Goal: Information Seeking & Learning: Learn about a topic

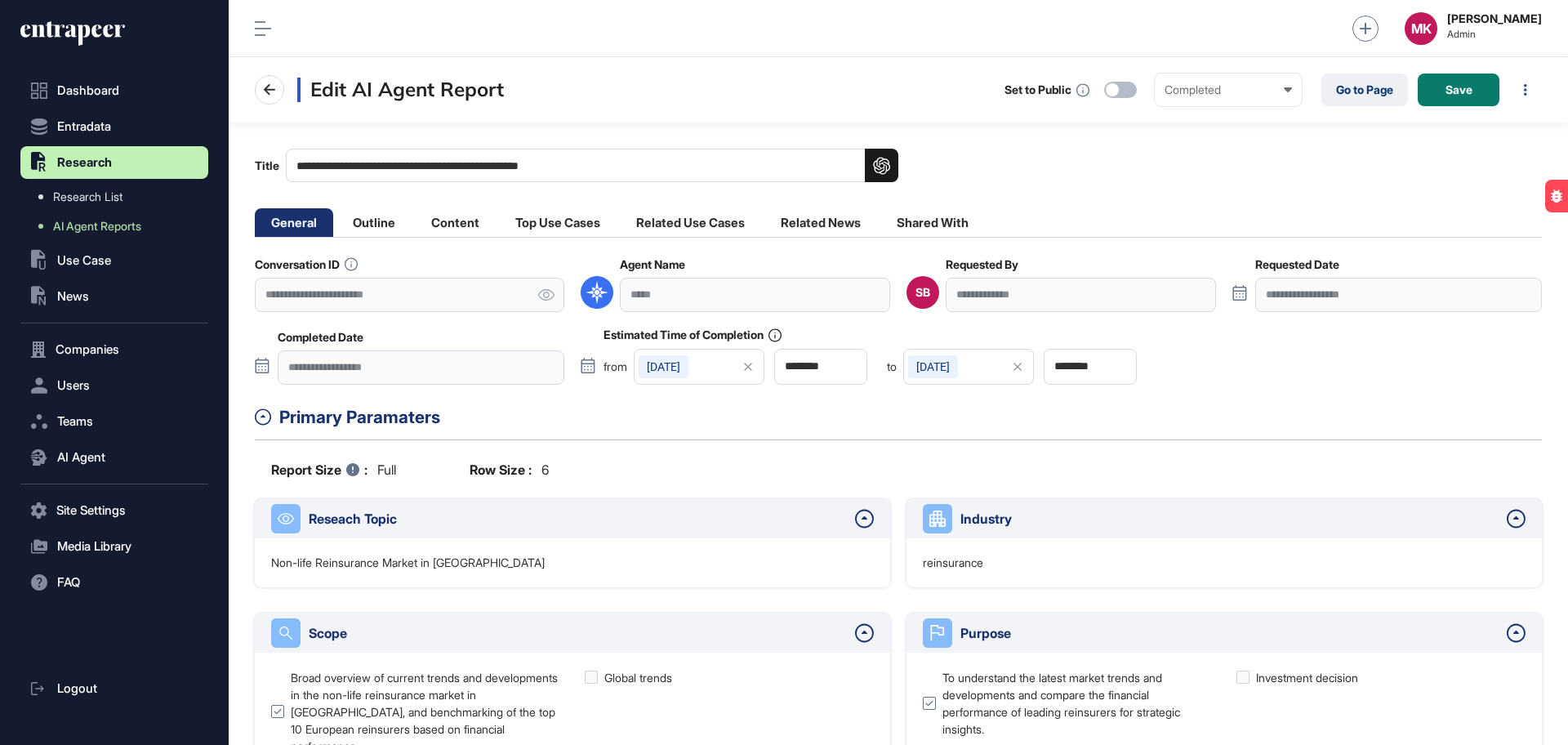
scroll to position [1, 1]
click at [1359, 93] on link "Go to Page" at bounding box center [1364, 89] width 86 height 32
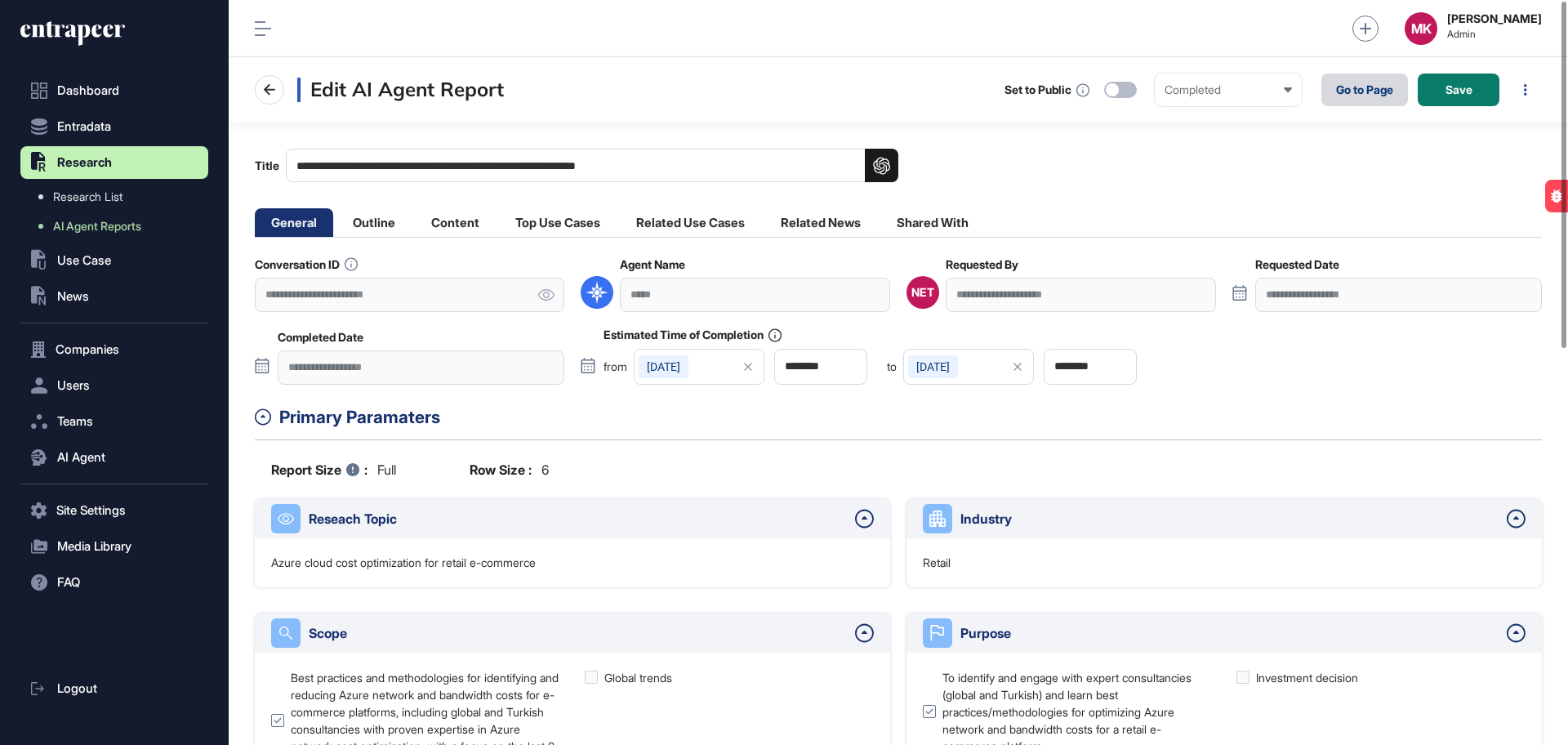
click at [1359, 95] on link "Go to Page" at bounding box center [1364, 89] width 86 height 32
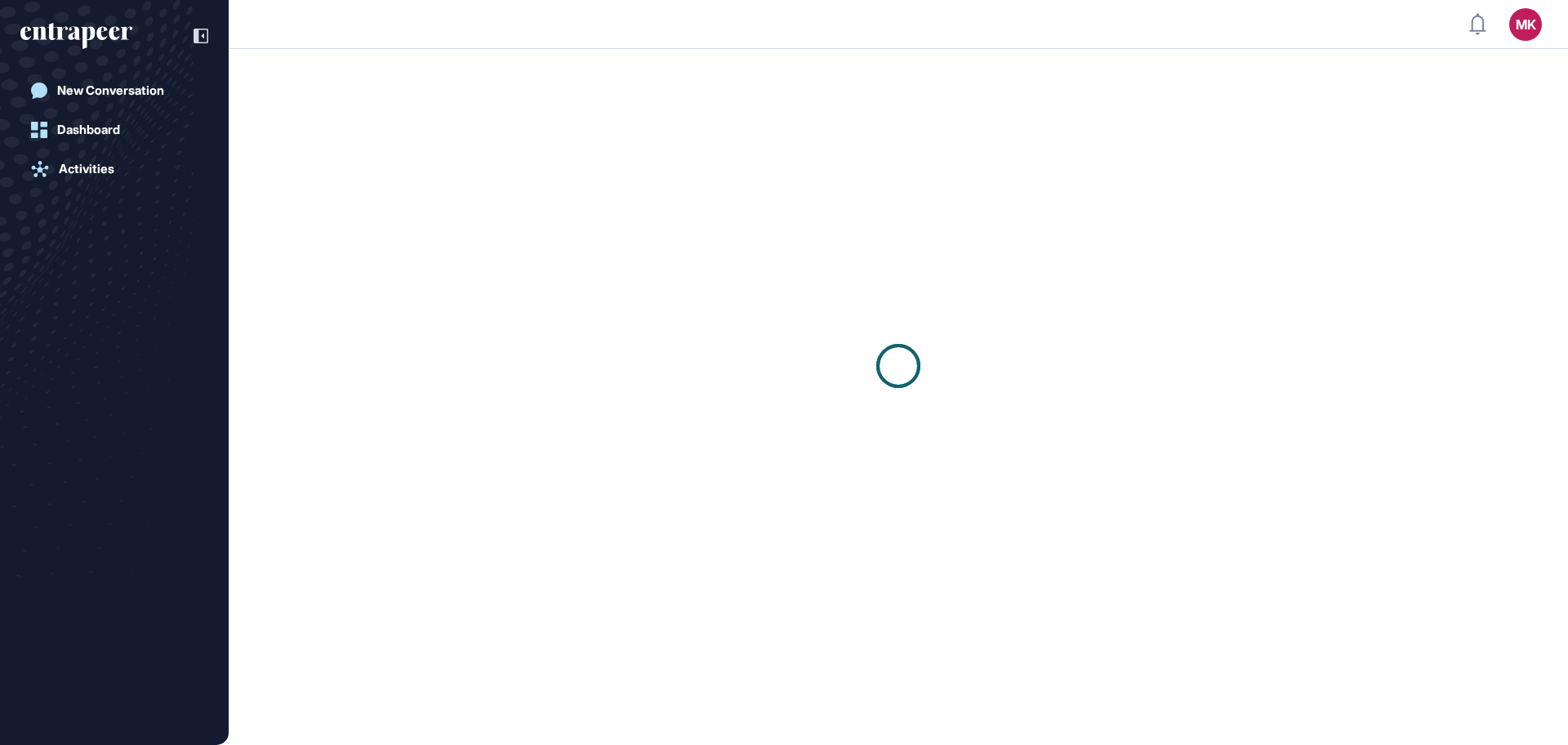
scroll to position [1, 1]
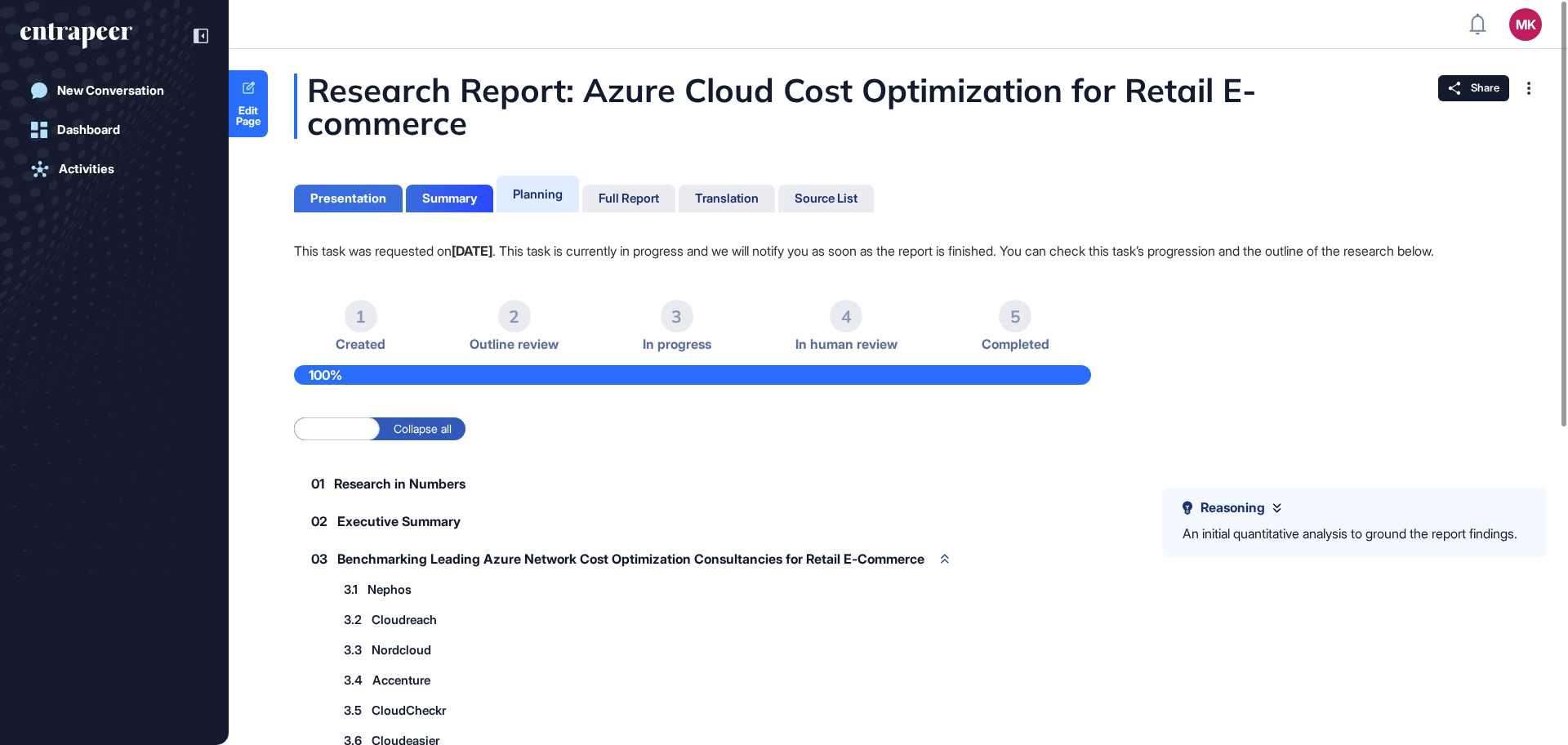
click at [322, 197] on div "Presentation" at bounding box center [348, 198] width 76 height 15
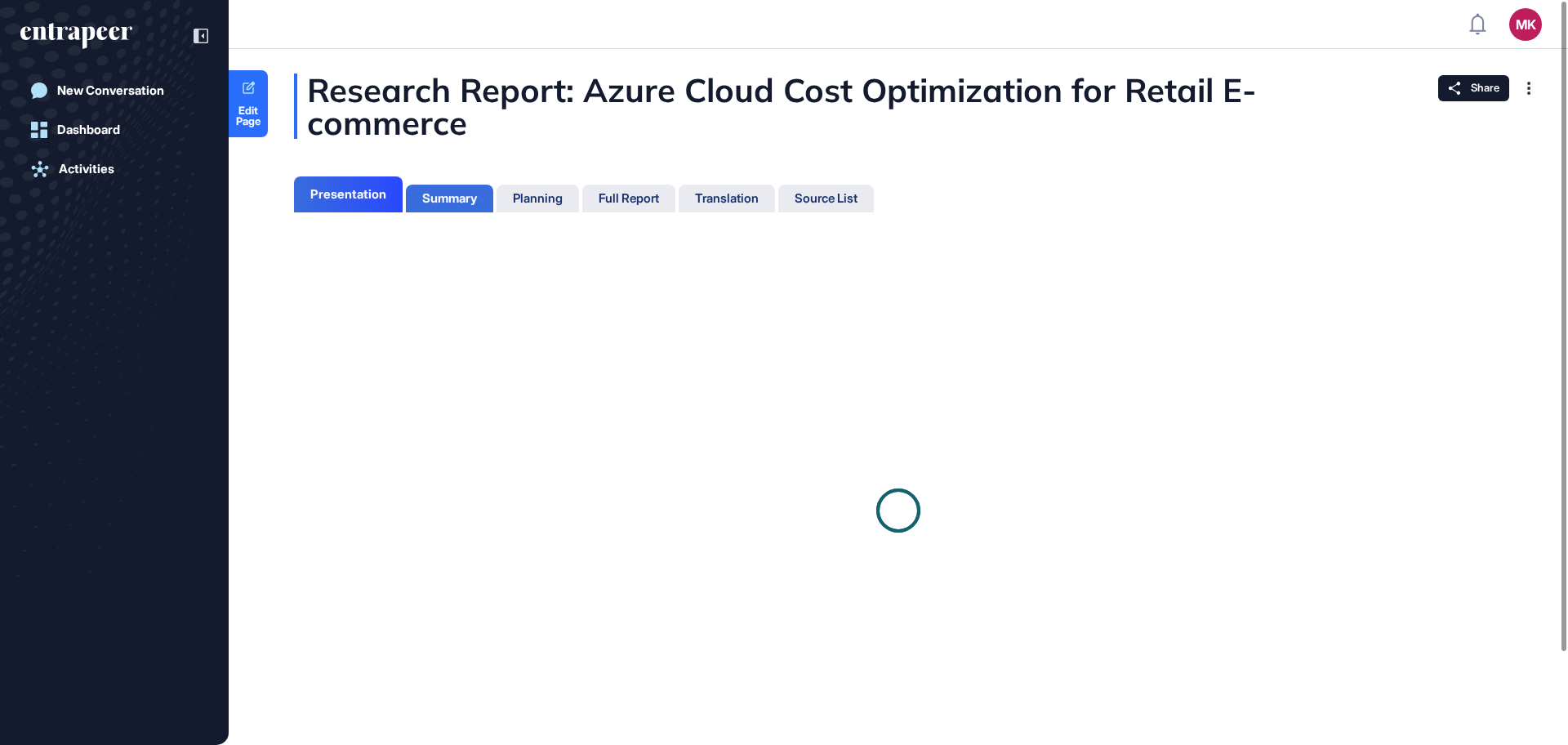
scroll to position [7, 1]
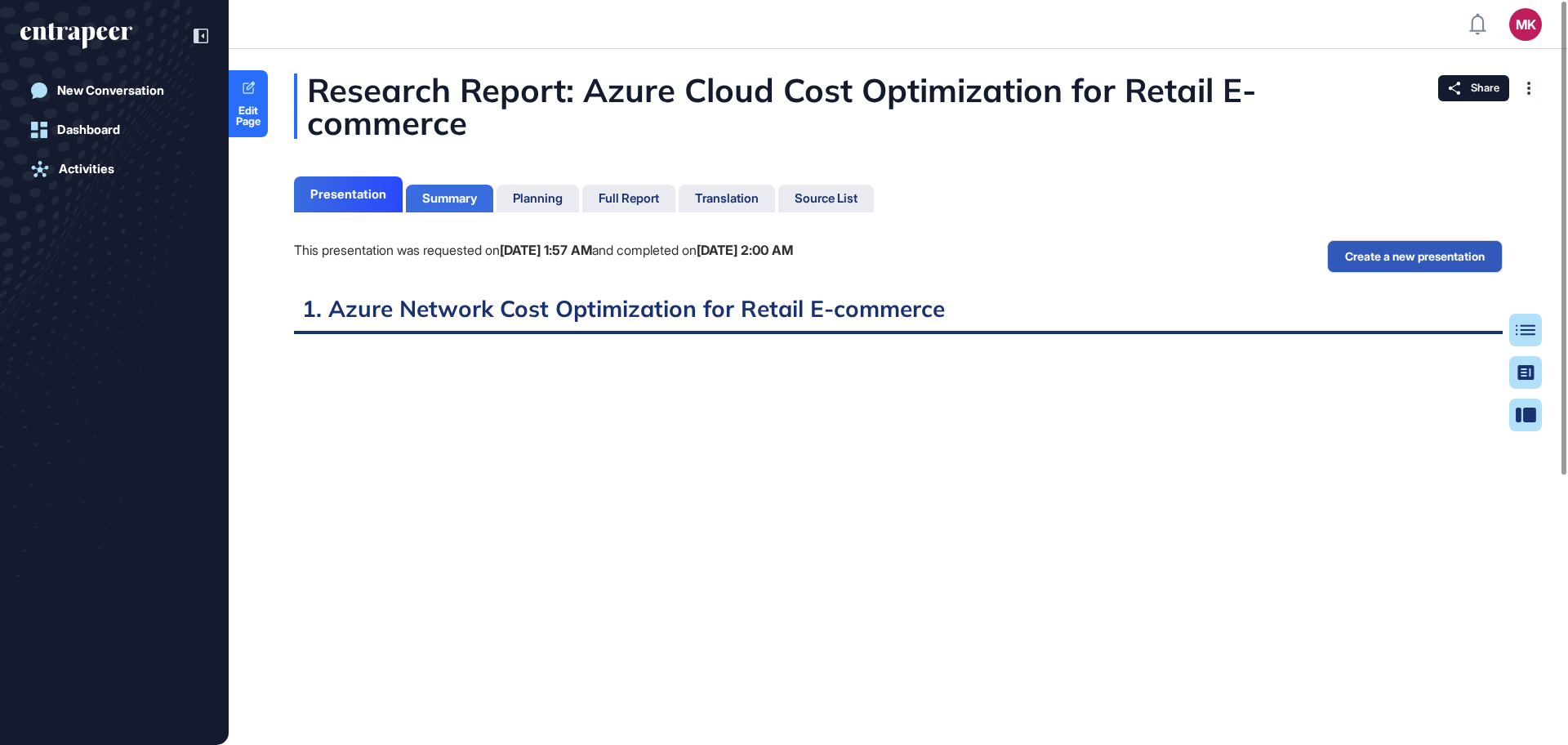
scroll to position [7, 1]
click at [462, 191] on div "Summary" at bounding box center [449, 198] width 55 height 15
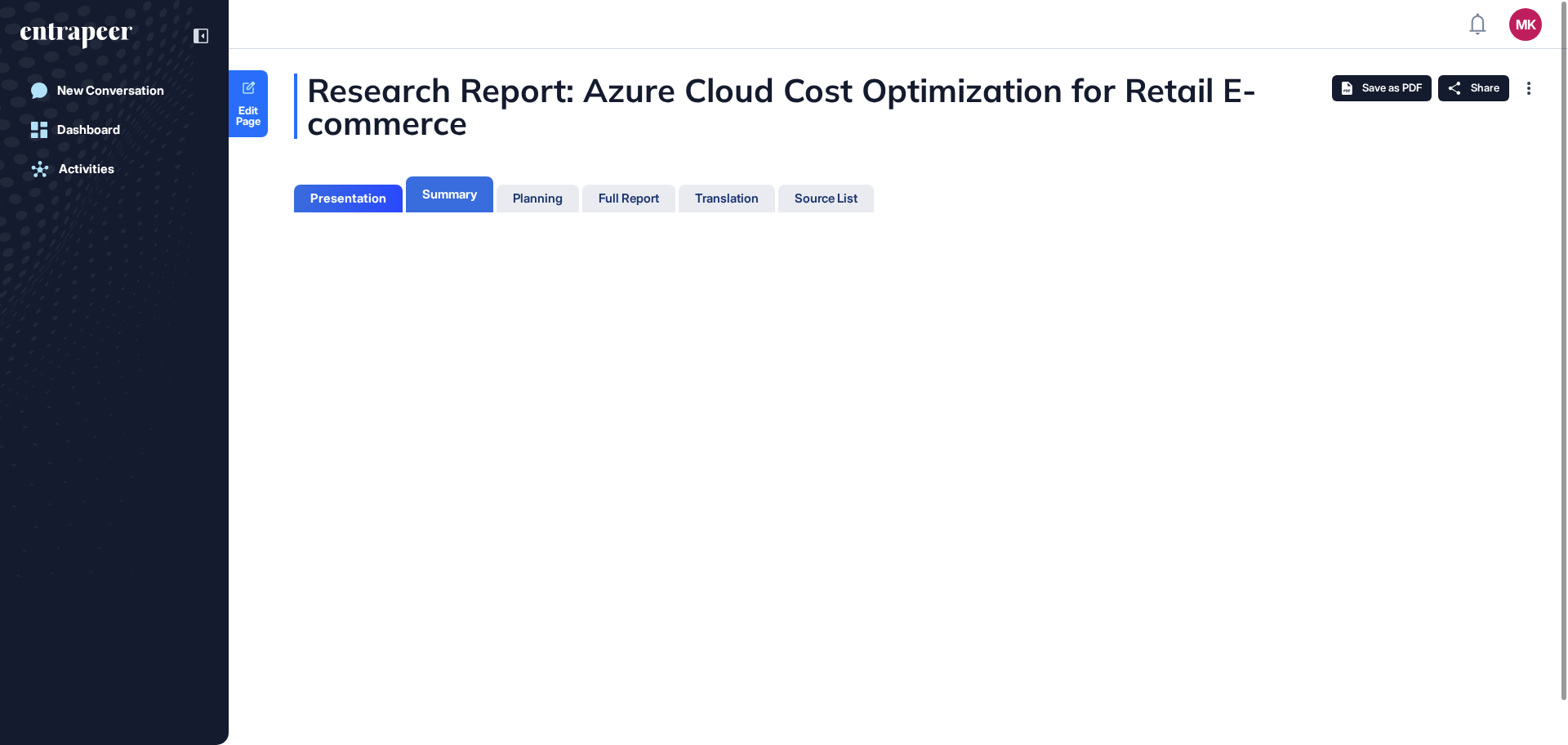
scroll to position [7, 1]
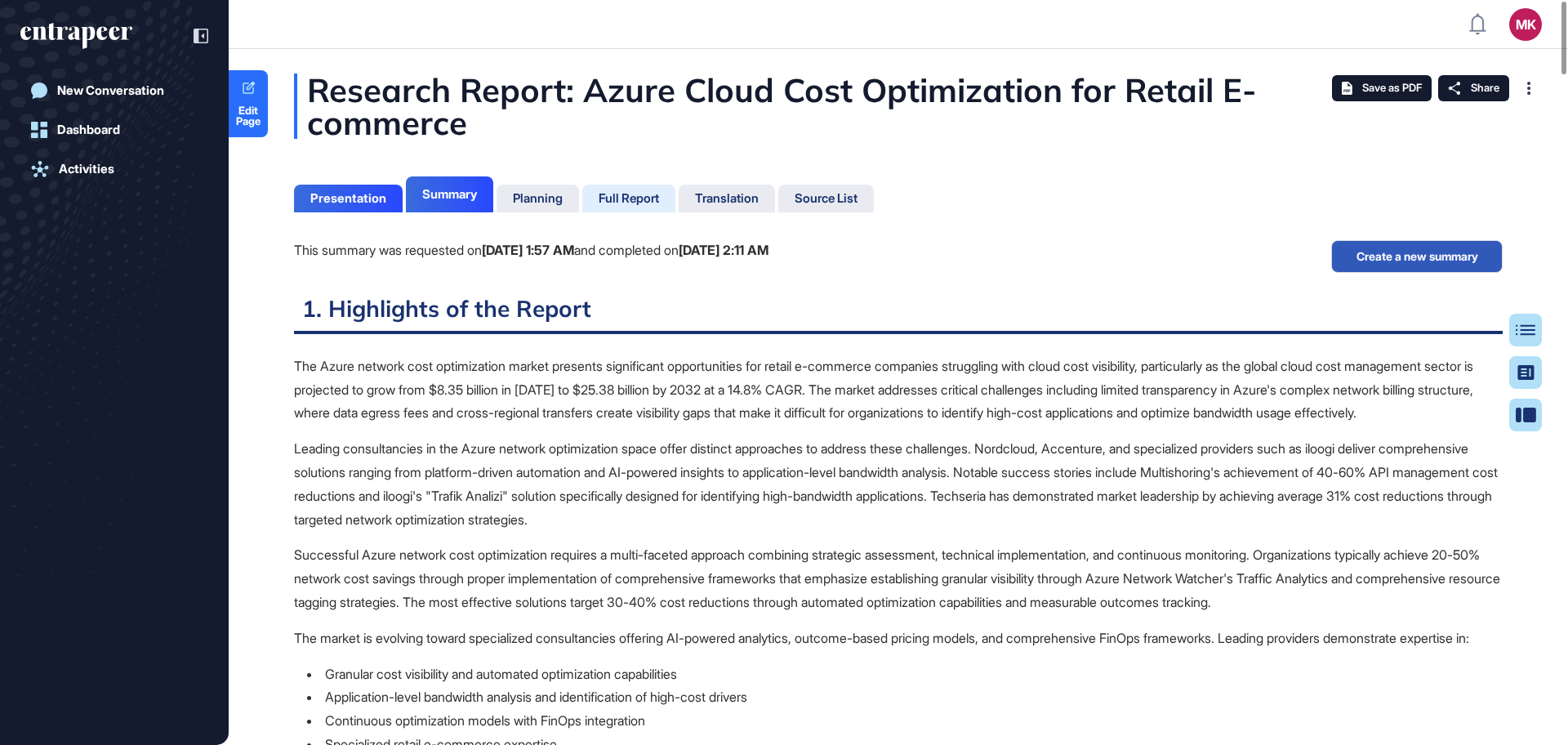
scroll to position [663, 4]
click at [659, 195] on div "Full Report" at bounding box center [628, 198] width 60 height 15
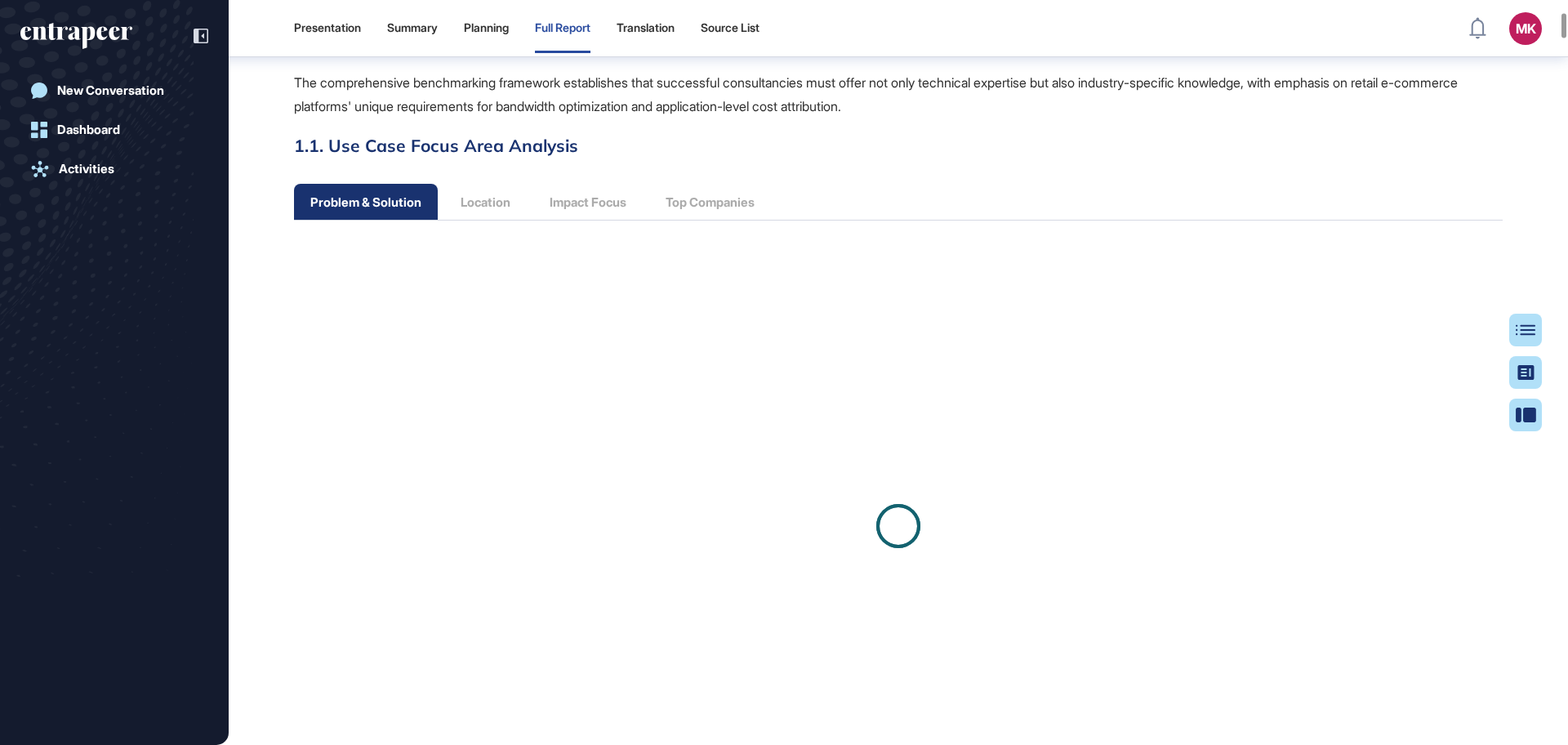
scroll to position [1130, 0]
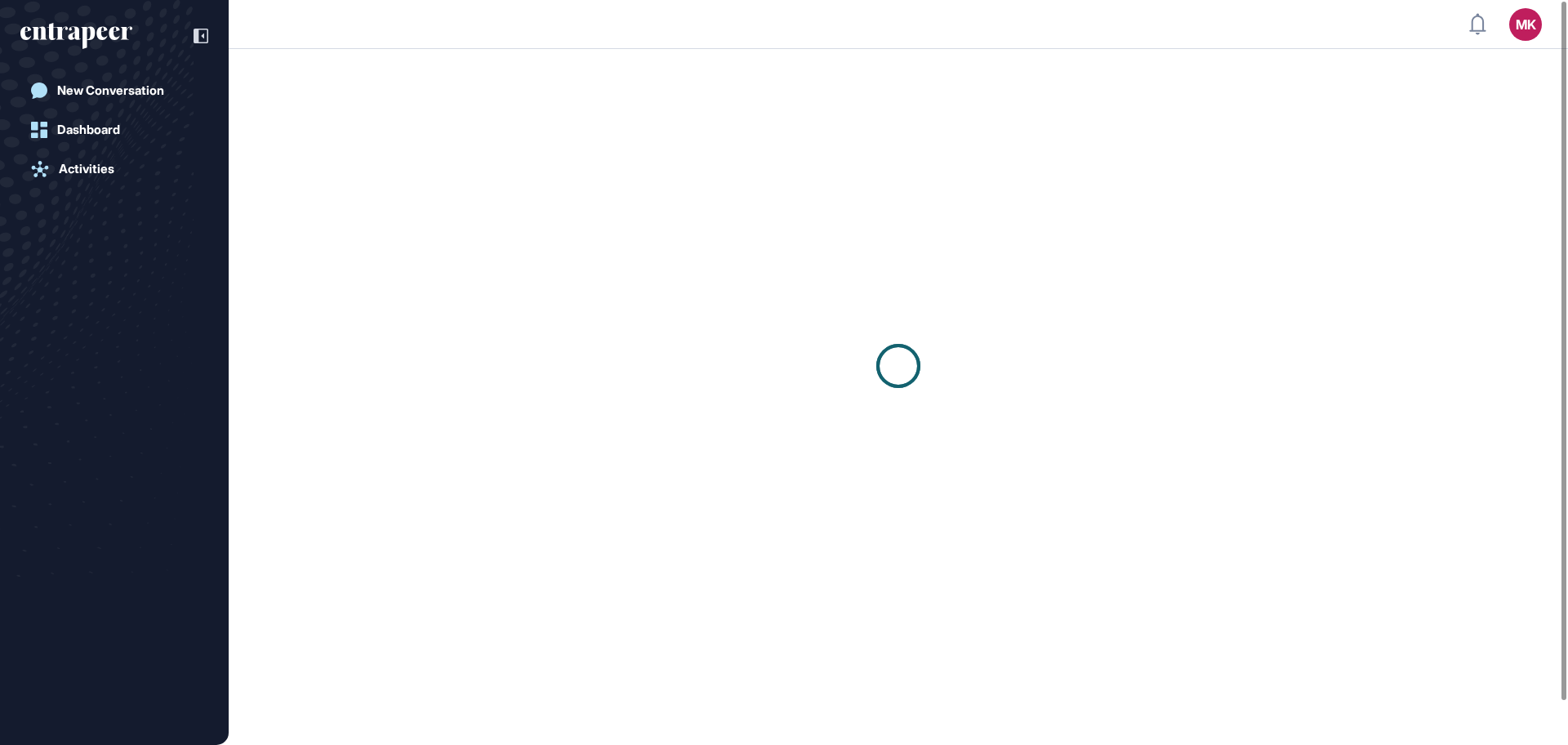
scroll to position [1, 1]
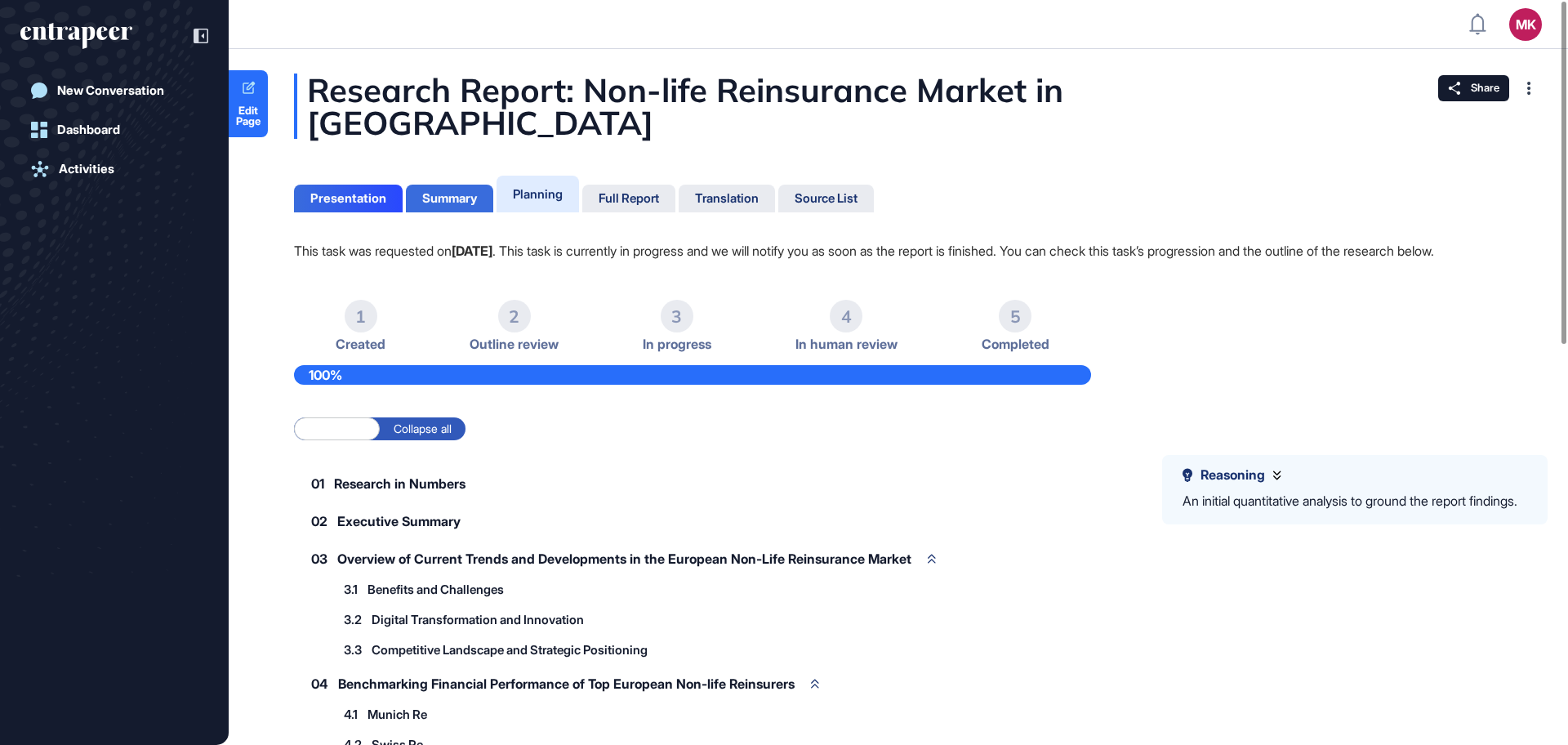
click at [481, 184] on div "Summary" at bounding box center [449, 198] width 87 height 28
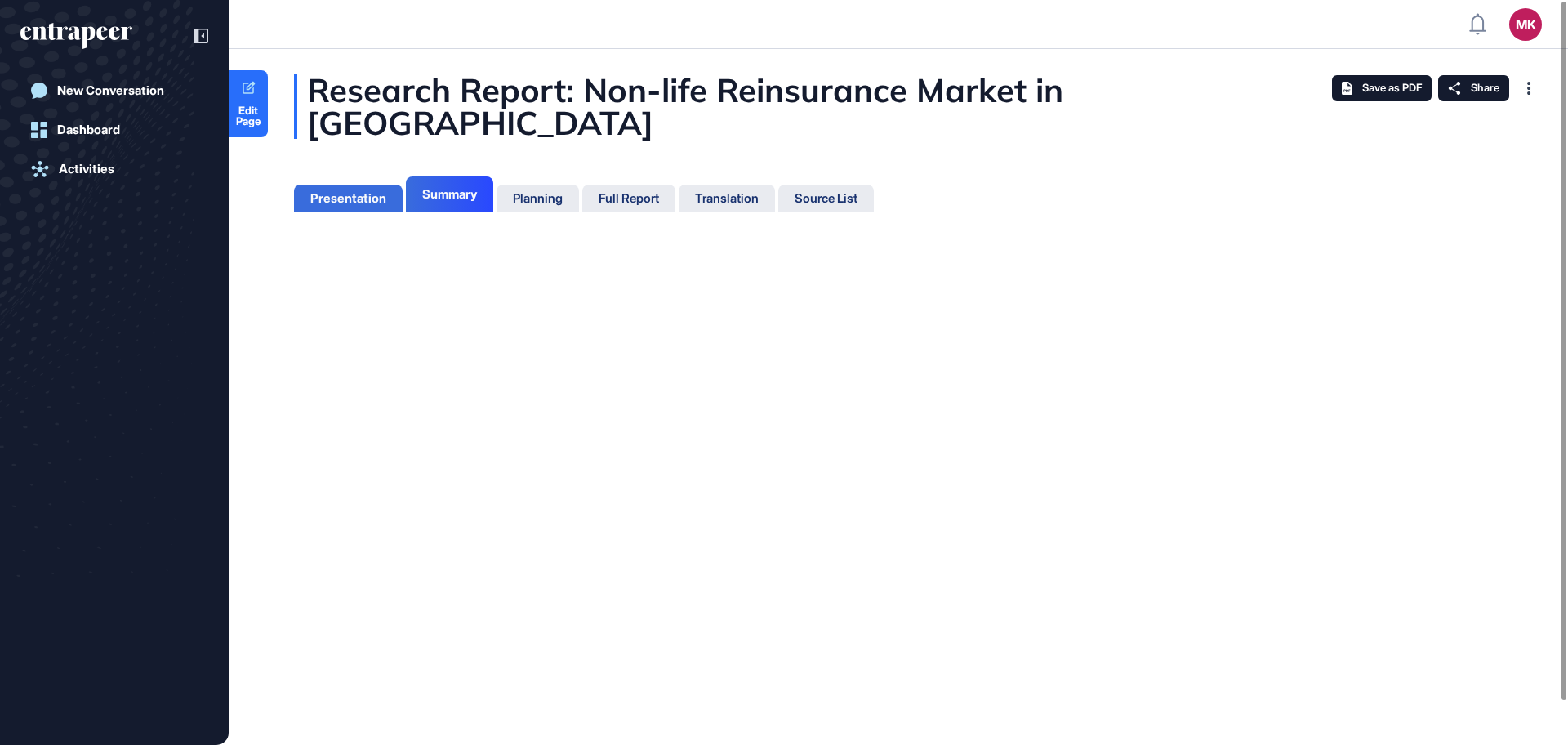
scroll to position [663, 4]
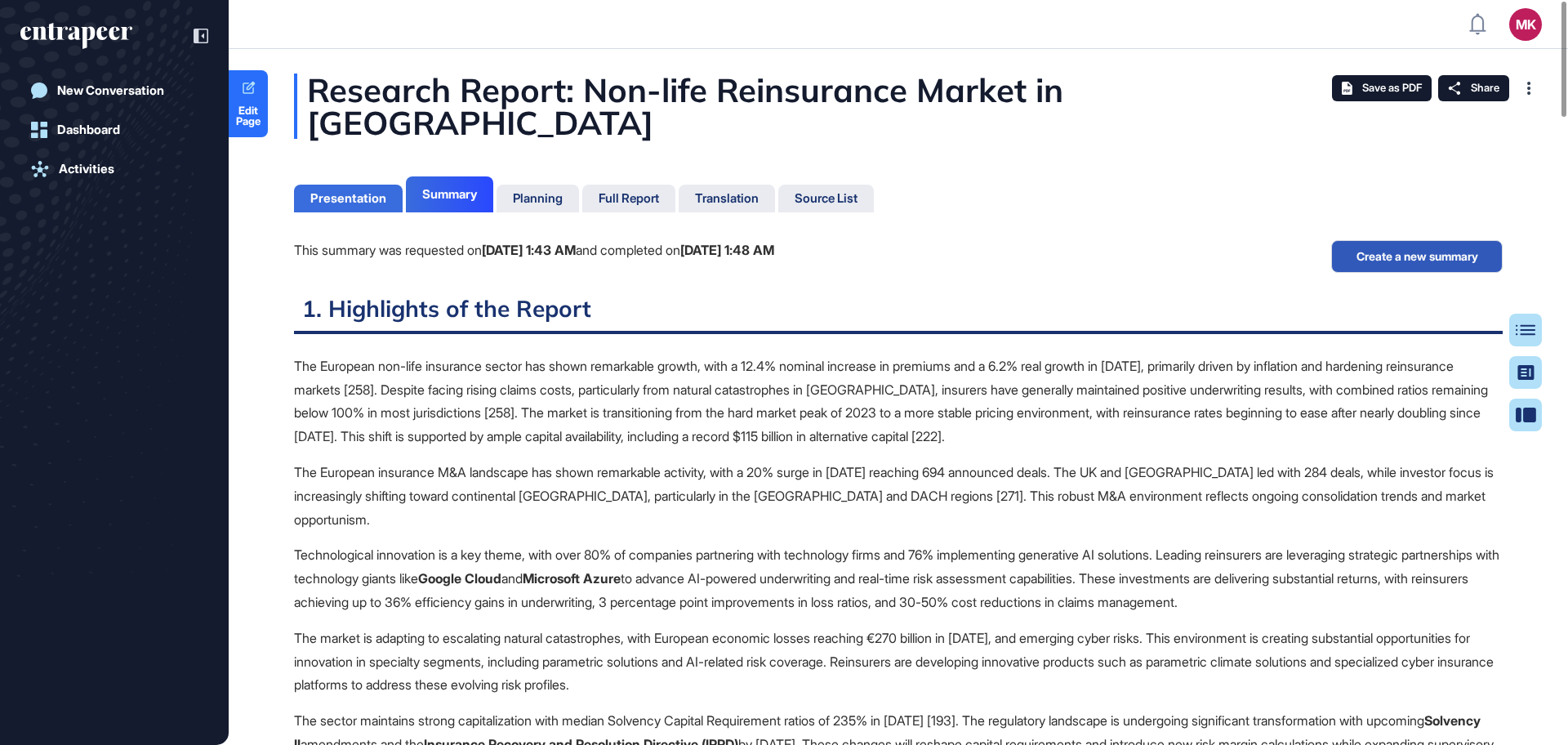
scroll to position [663, 4]
click at [374, 191] on div "Presentation" at bounding box center [348, 198] width 76 height 15
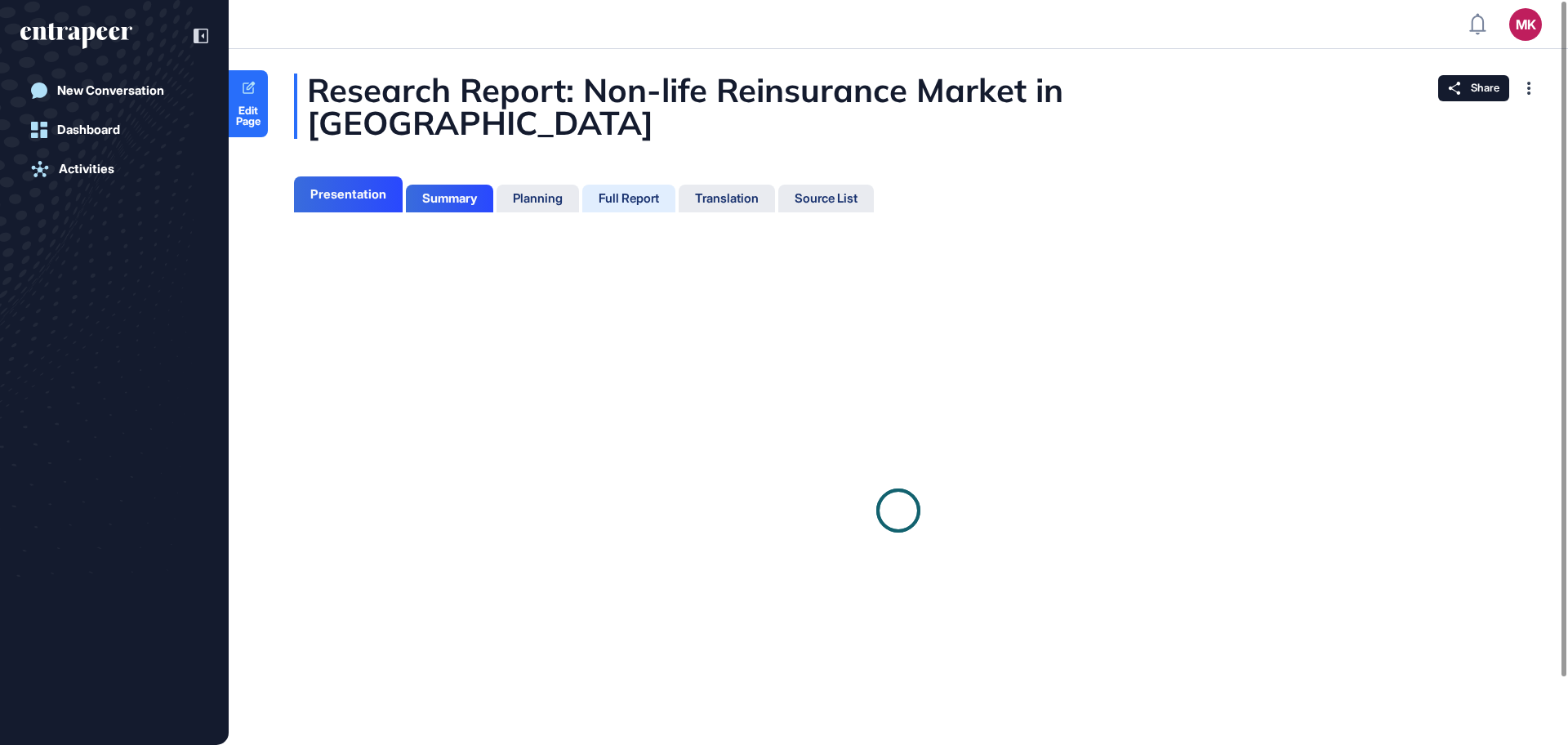
scroll to position [7, 1]
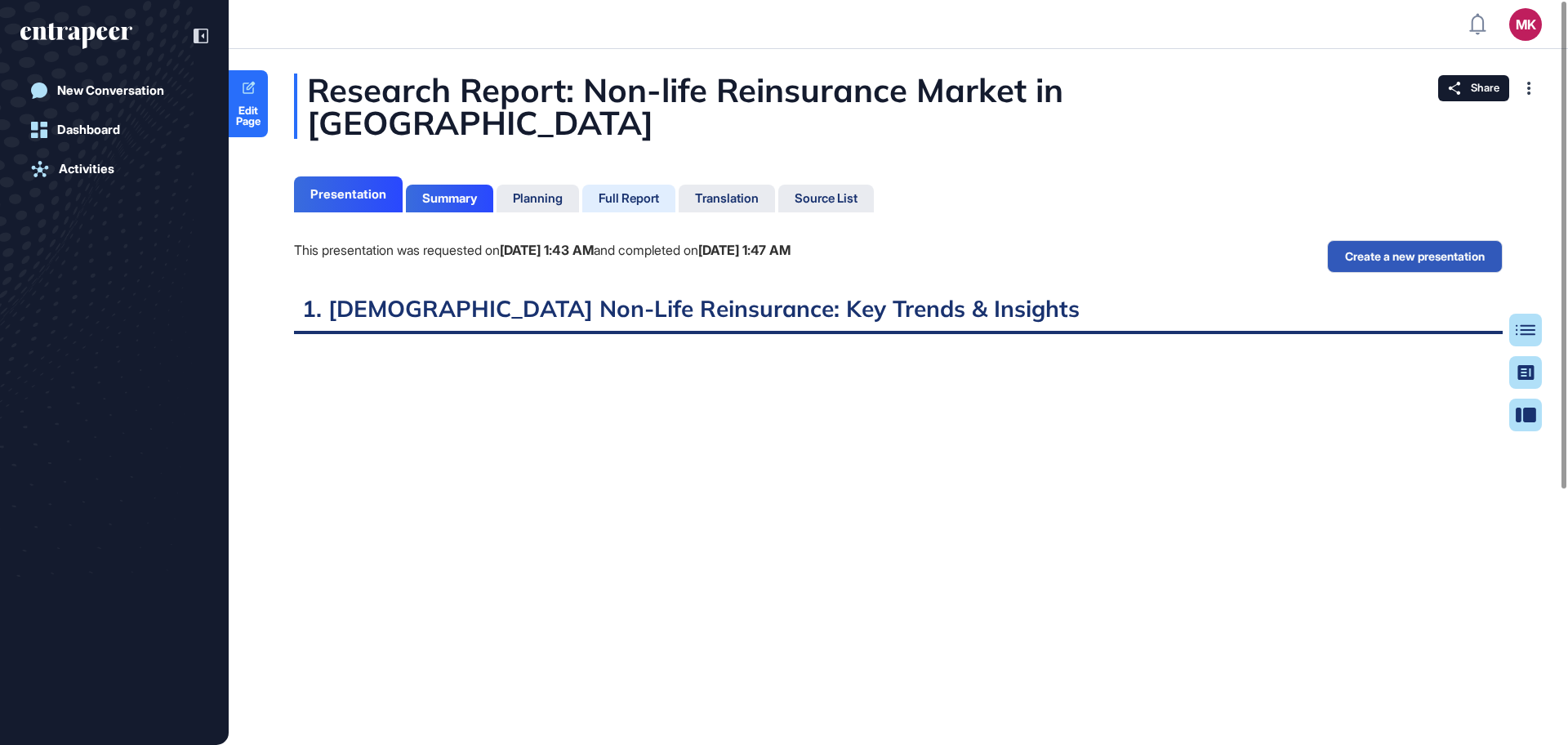
scroll to position [7, 1]
click at [646, 191] on div "Full Report" at bounding box center [628, 198] width 60 height 15
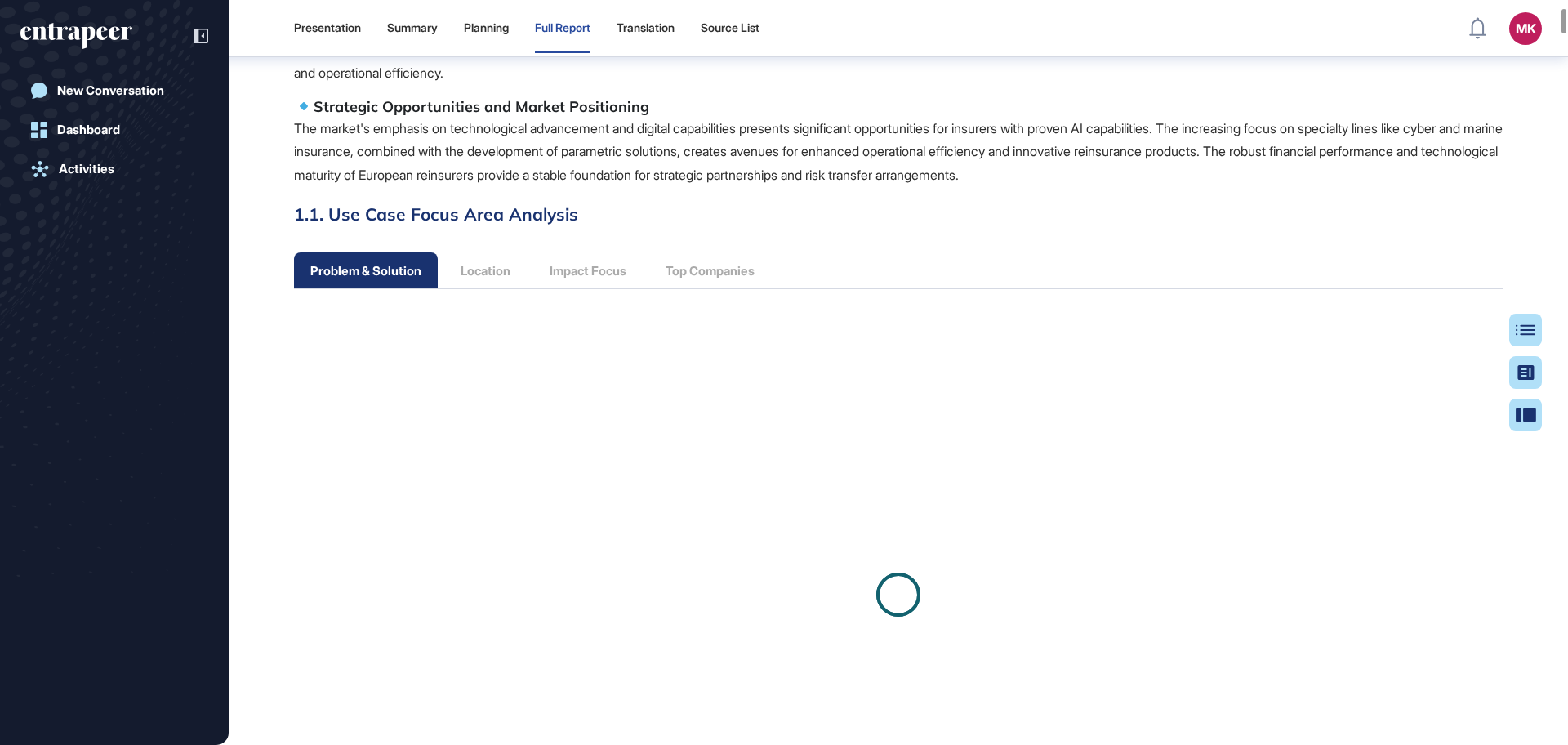
scroll to position [1130, 0]
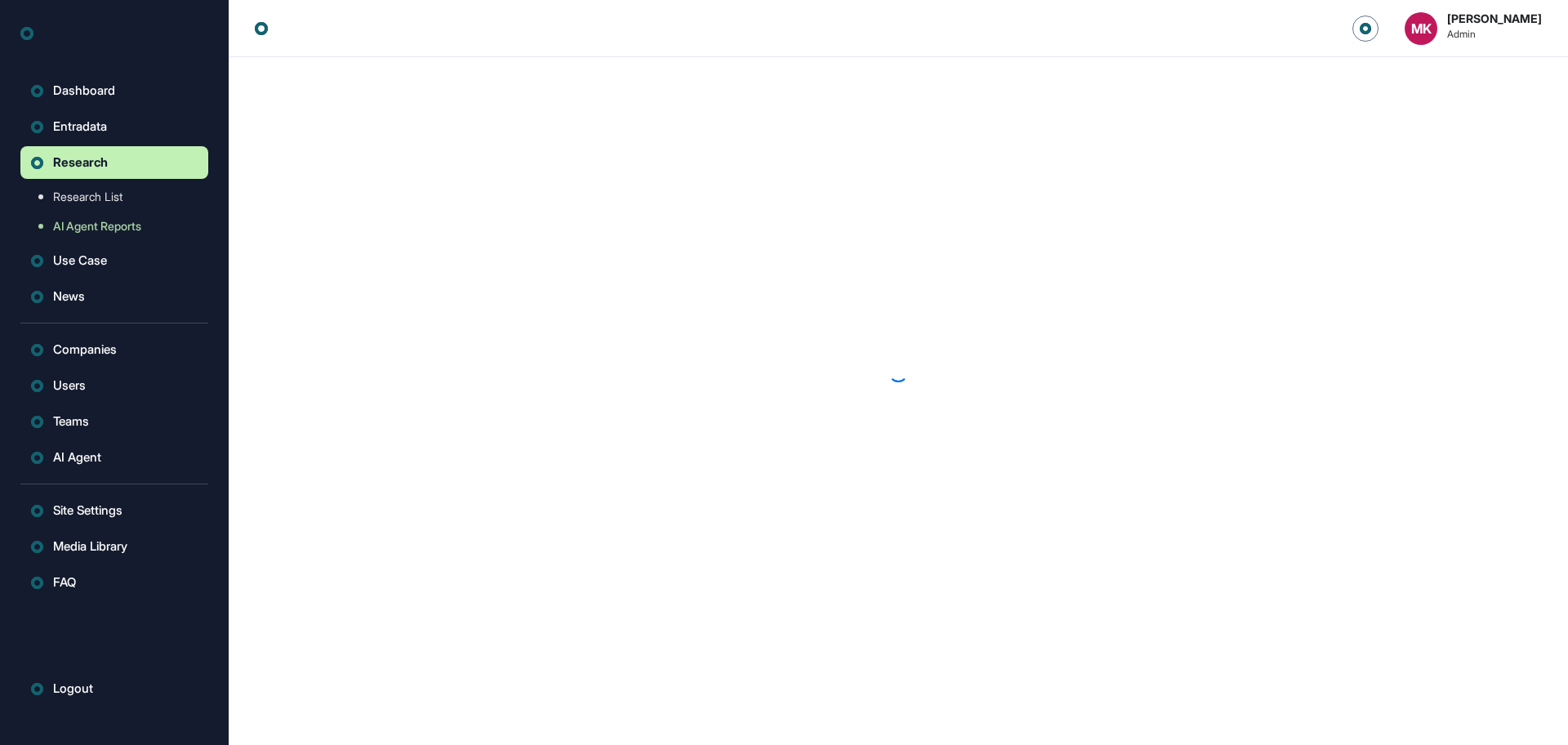
scroll to position [1, 1]
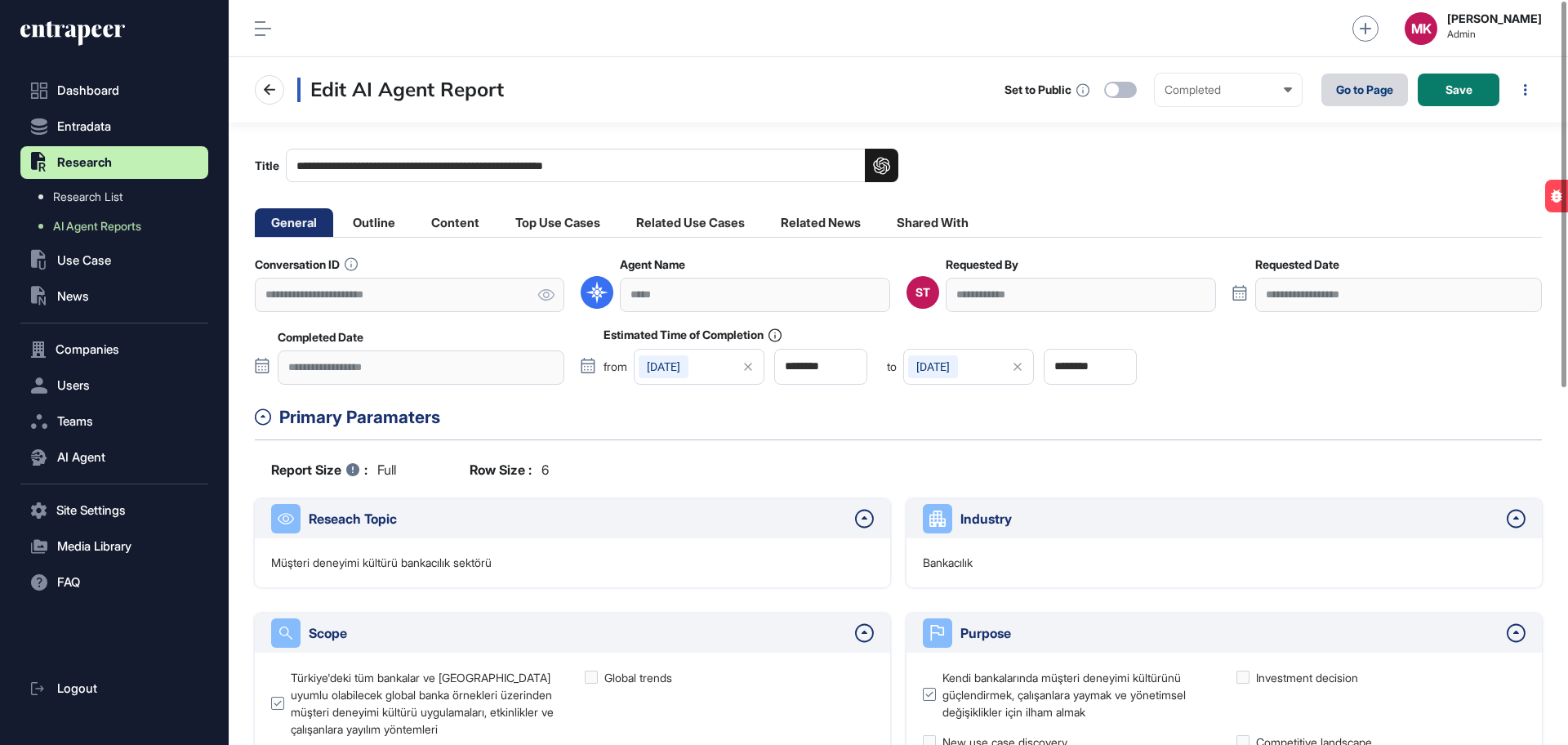
click at [1343, 94] on link "Go to Page" at bounding box center [1364, 89] width 86 height 32
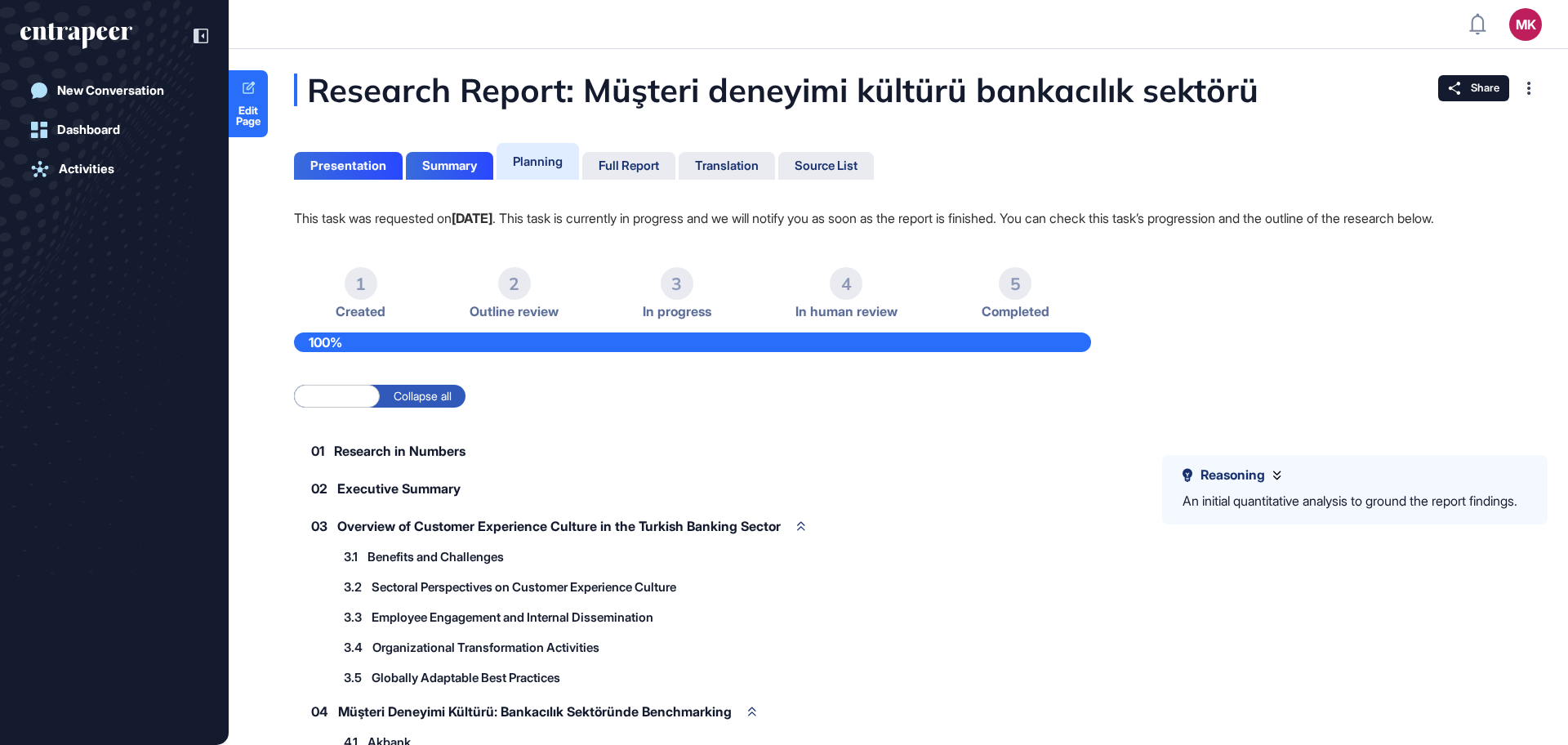
scroll to position [1, 1]
click at [620, 171] on div "Full Report" at bounding box center [628, 166] width 60 height 15
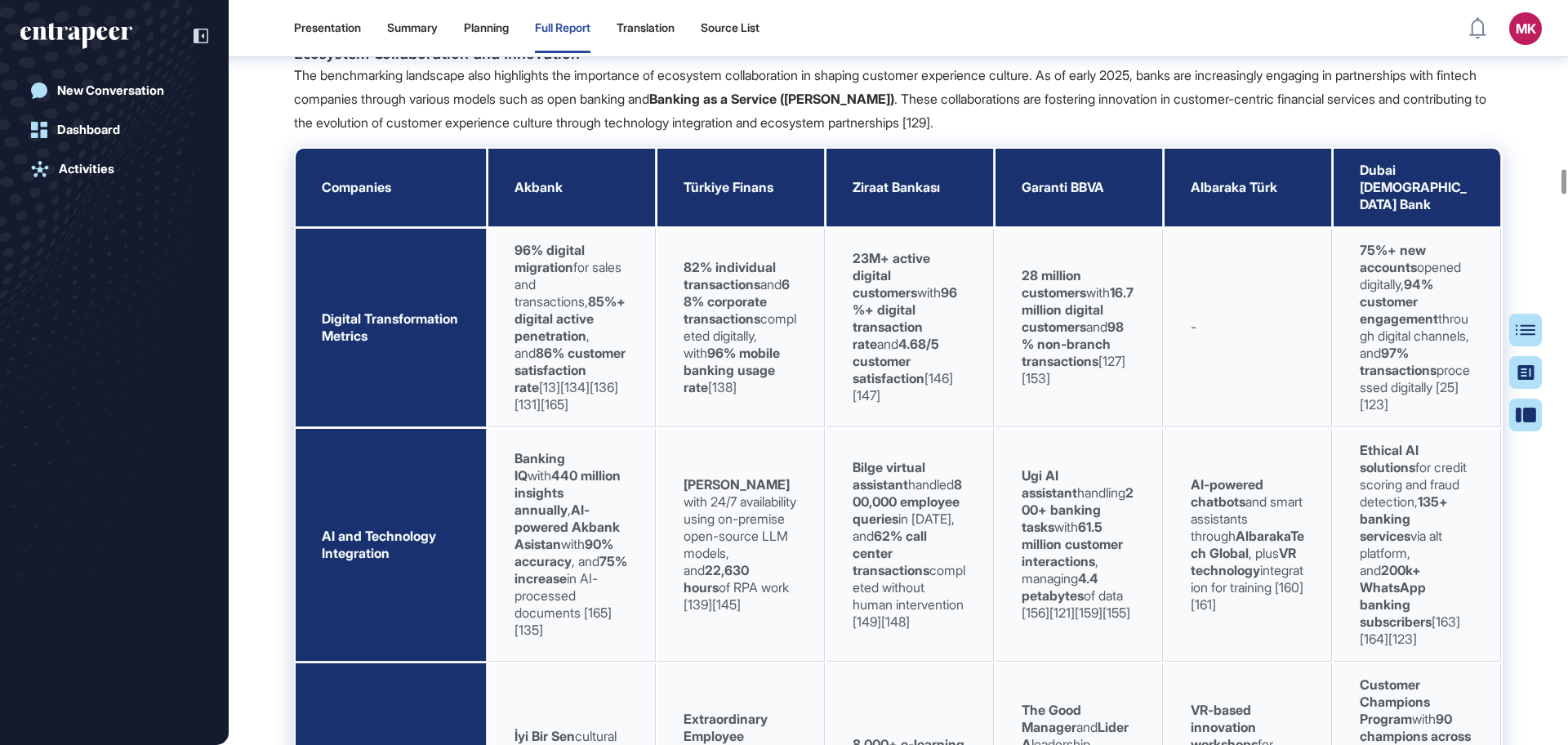
scroll to position [28337, 0]
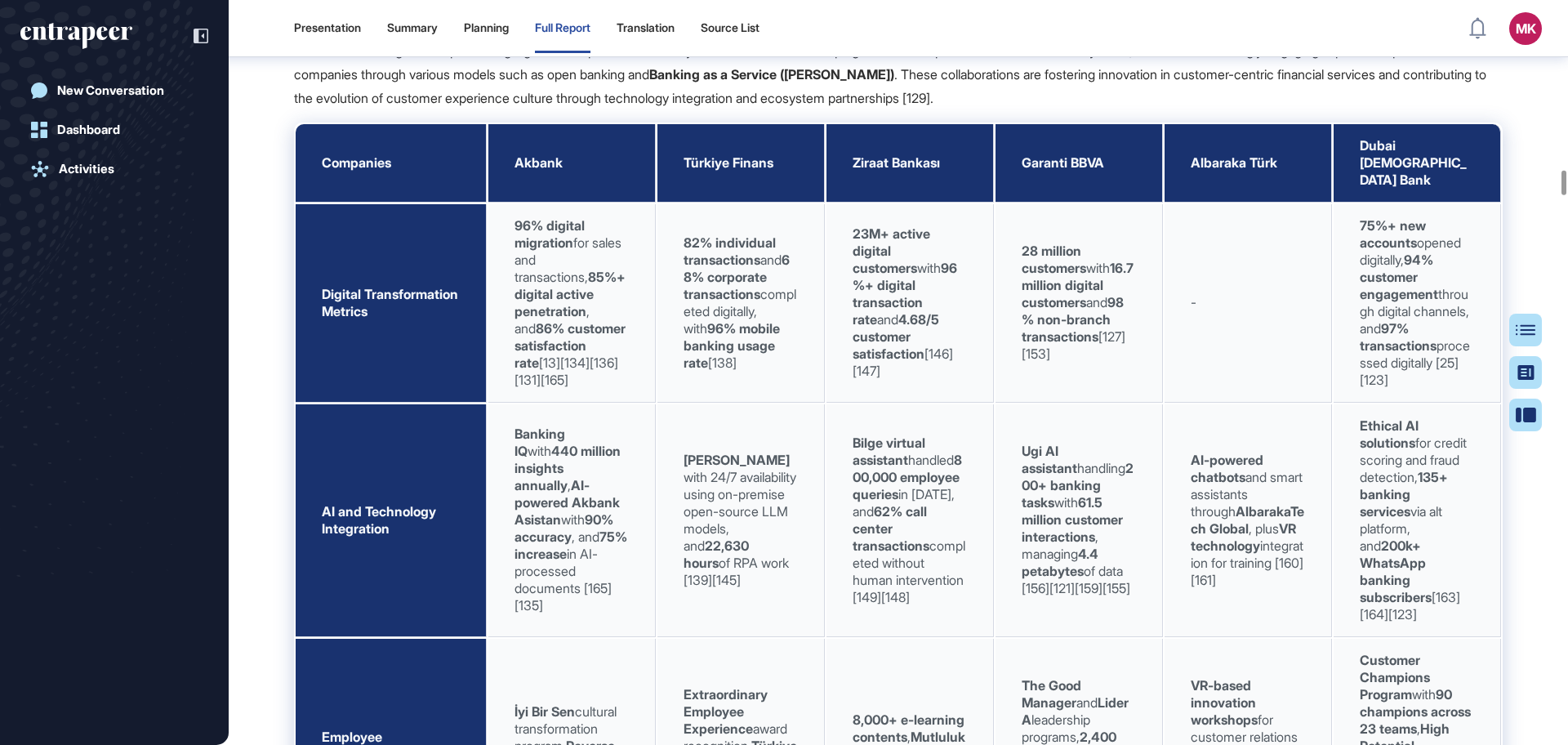
drag, startPoint x: 480, startPoint y: 190, endPoint x: 491, endPoint y: 191, distance: 11.0
drag, startPoint x: 624, startPoint y: 163, endPoint x: 669, endPoint y: 167, distance: 45.2
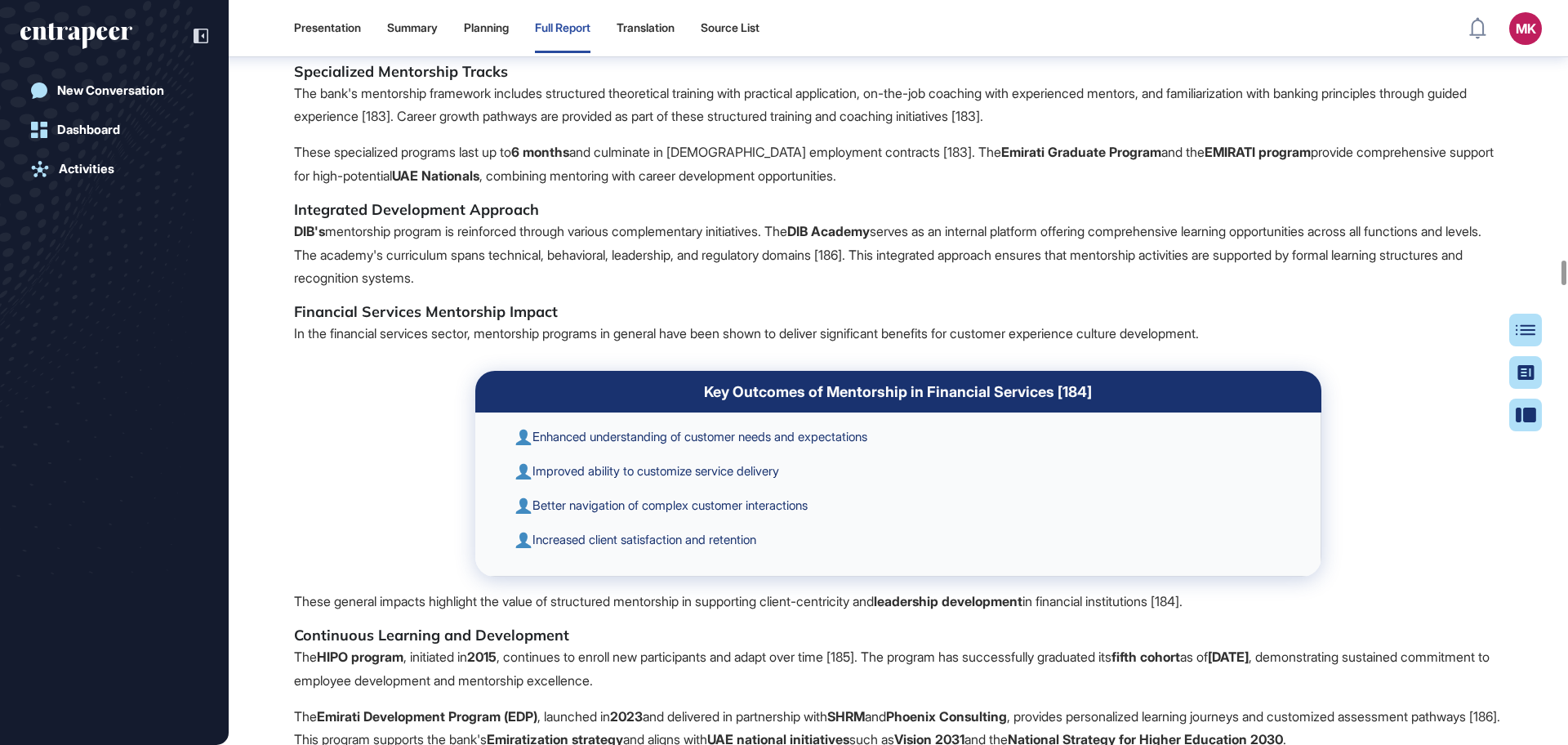
scroll to position [43135, 0]
